Goal: Transaction & Acquisition: Purchase product/service

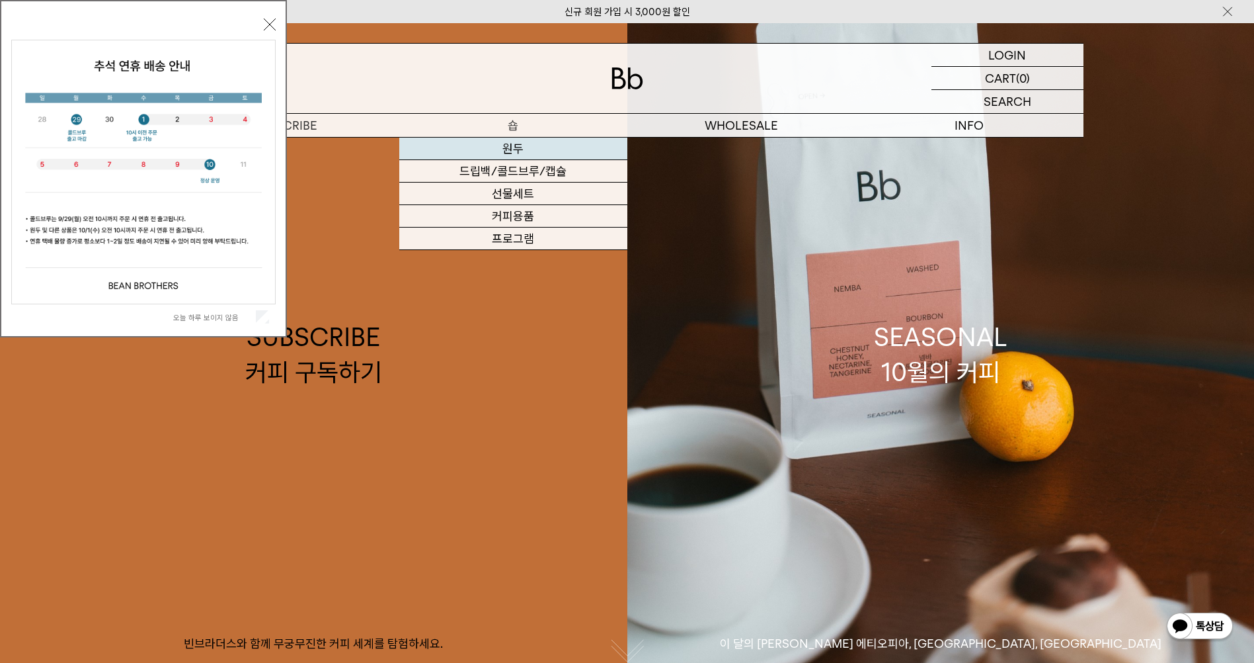
click at [516, 149] on link "원두" at bounding box center [513, 149] width 228 height 22
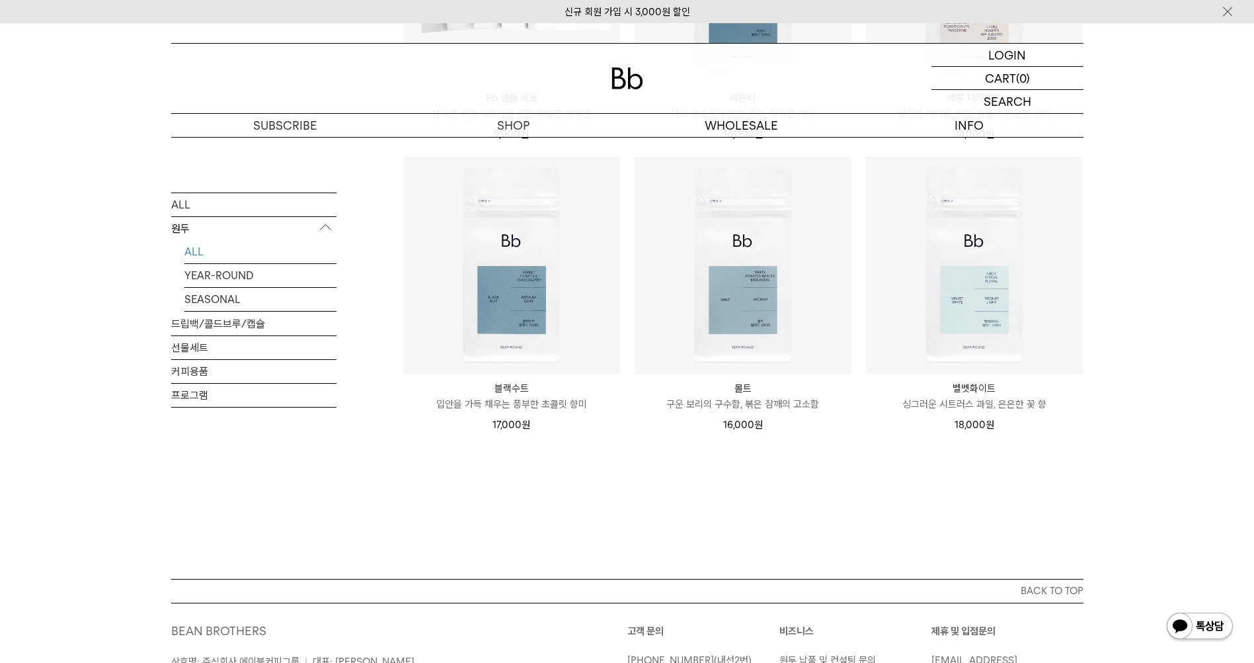
scroll to position [992, 0]
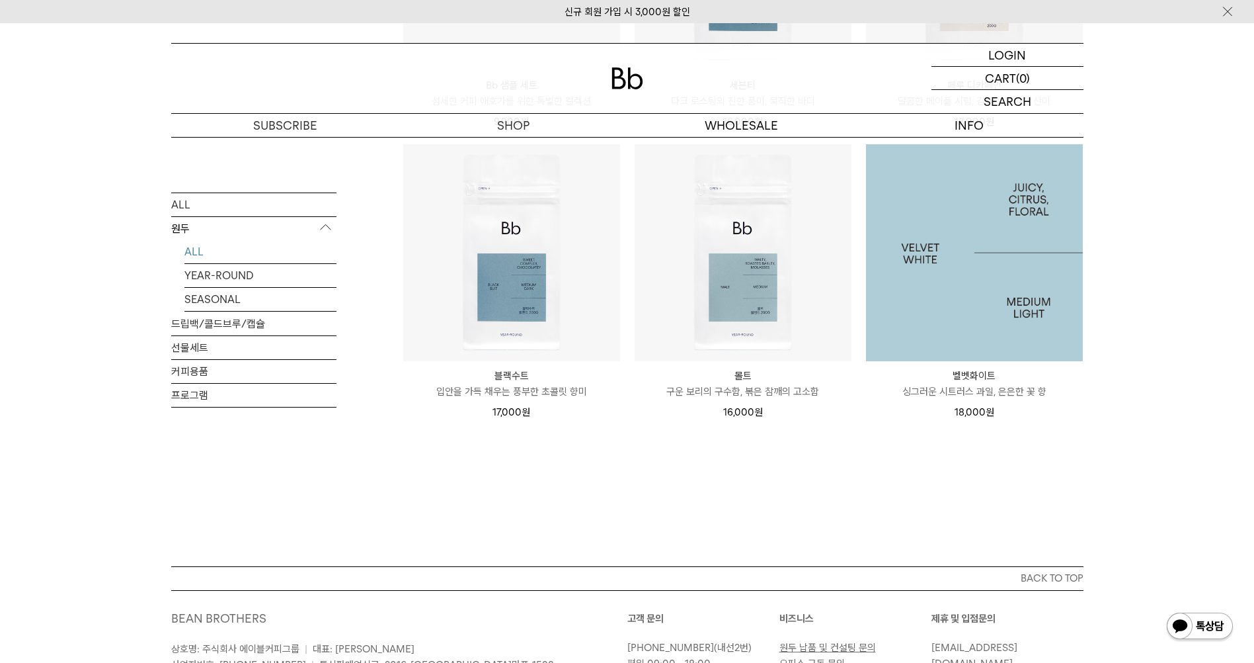
click at [931, 284] on img at bounding box center [974, 252] width 217 height 217
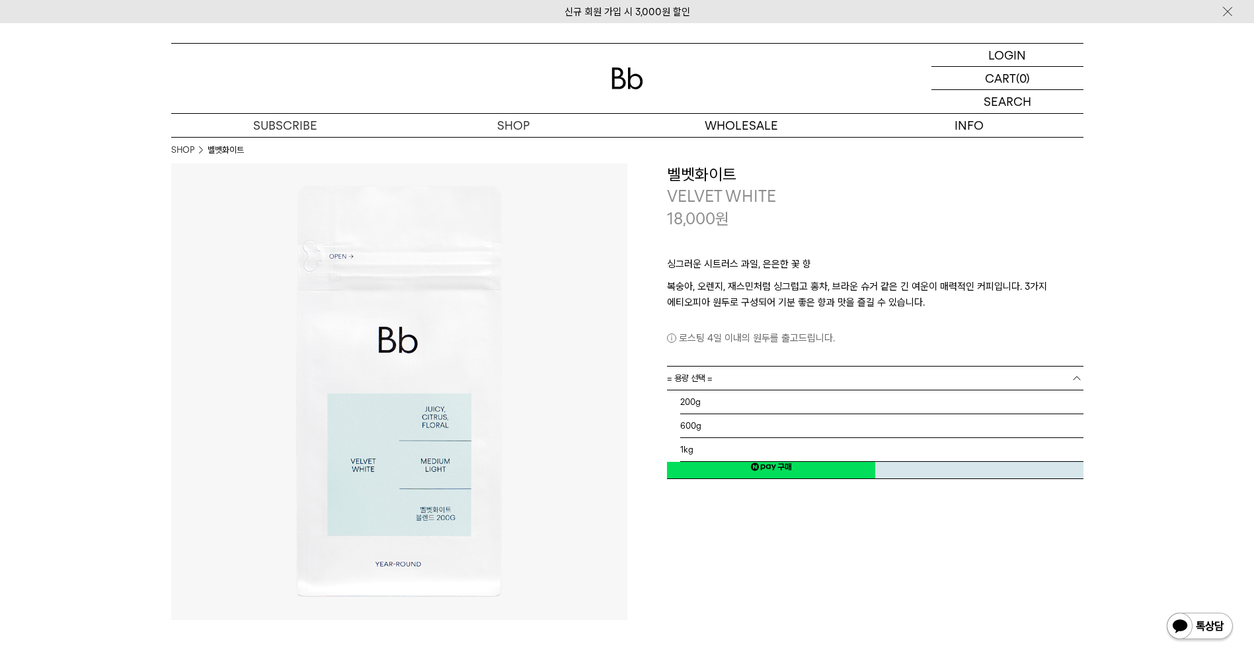
click at [869, 373] on link "= 용량 선택 =" at bounding box center [875, 377] width 417 height 23
click at [727, 451] on li "1kg" at bounding box center [881, 450] width 403 height 24
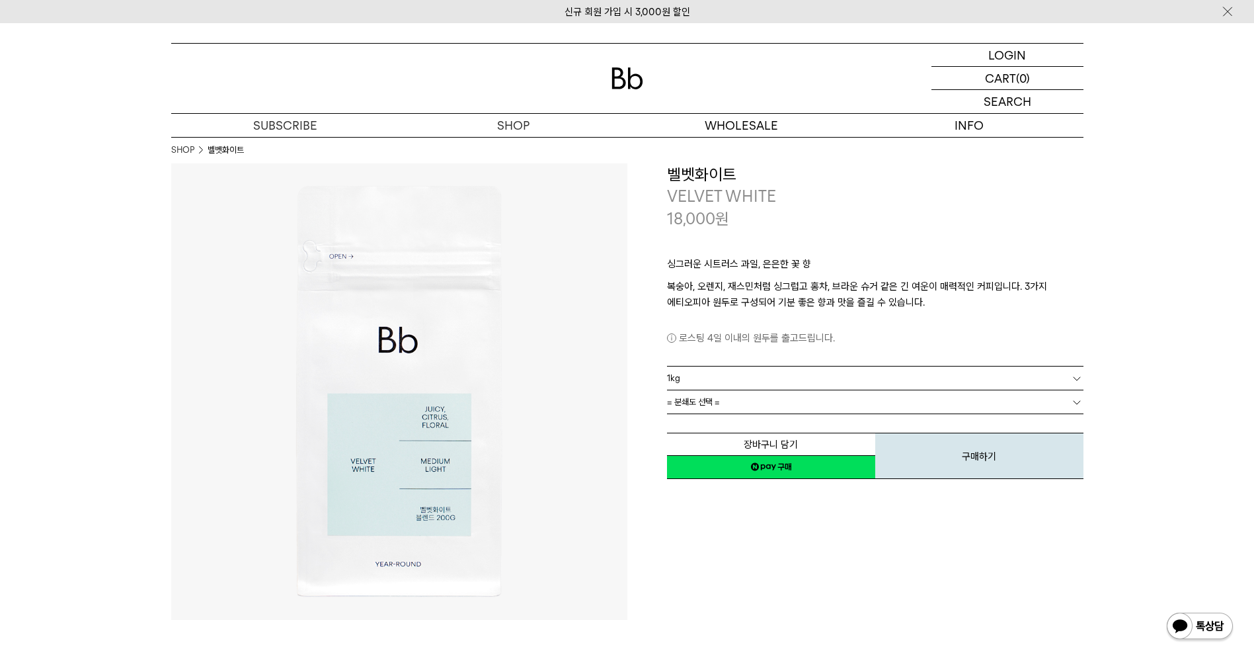
click at [975, 322] on div "로스팅 4일 이내의 원두를 출고드립니다." at bounding box center [875, 328] width 417 height 36
click at [755, 405] on link "= 분쇄도 선택 =" at bounding box center [875, 401] width 417 height 23
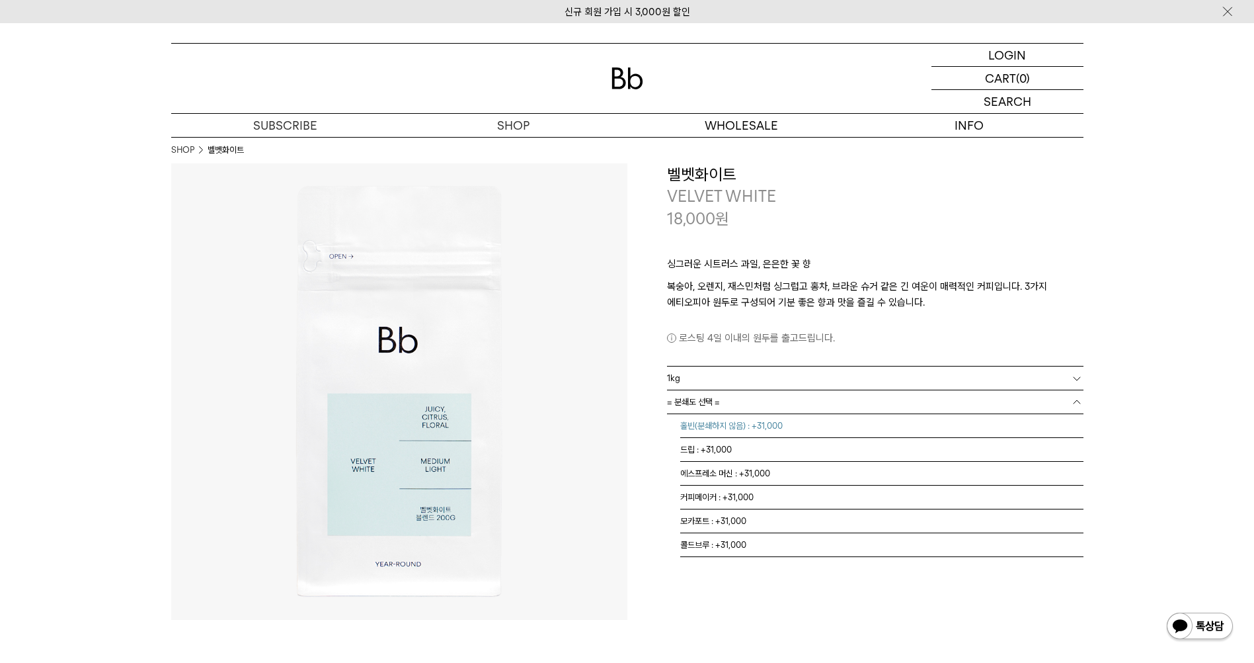
click at [760, 429] on li "홀빈(분쇄하지 않음) : +31,000" at bounding box center [881, 426] width 403 height 24
